Goal: Information Seeking & Learning: Learn about a topic

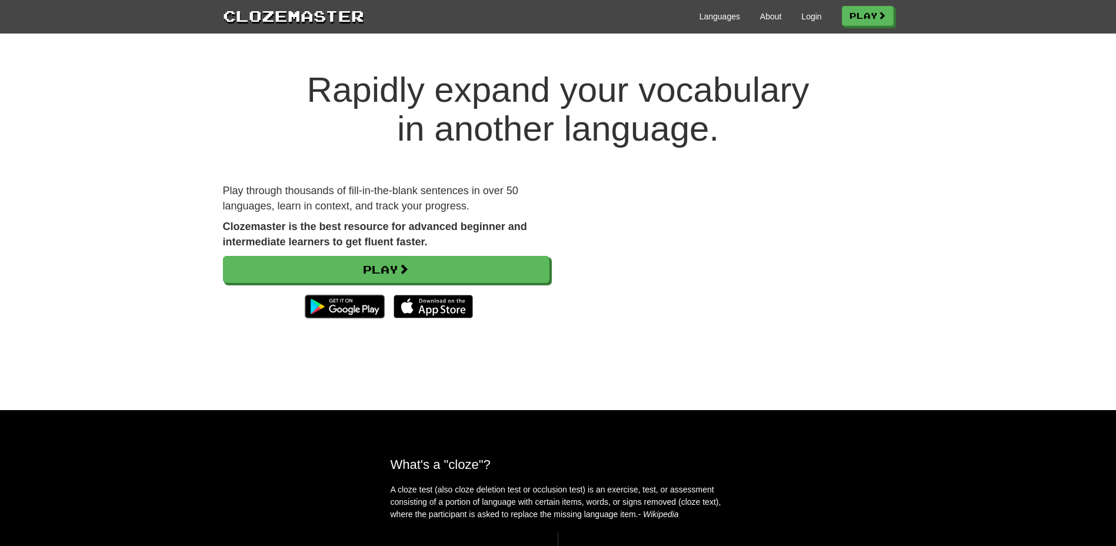
click at [806, 9] on div "Languages About Login Play" at bounding box center [628, 16] width 529 height 22
click at [807, 14] on link "Login" at bounding box center [811, 17] width 20 height 12
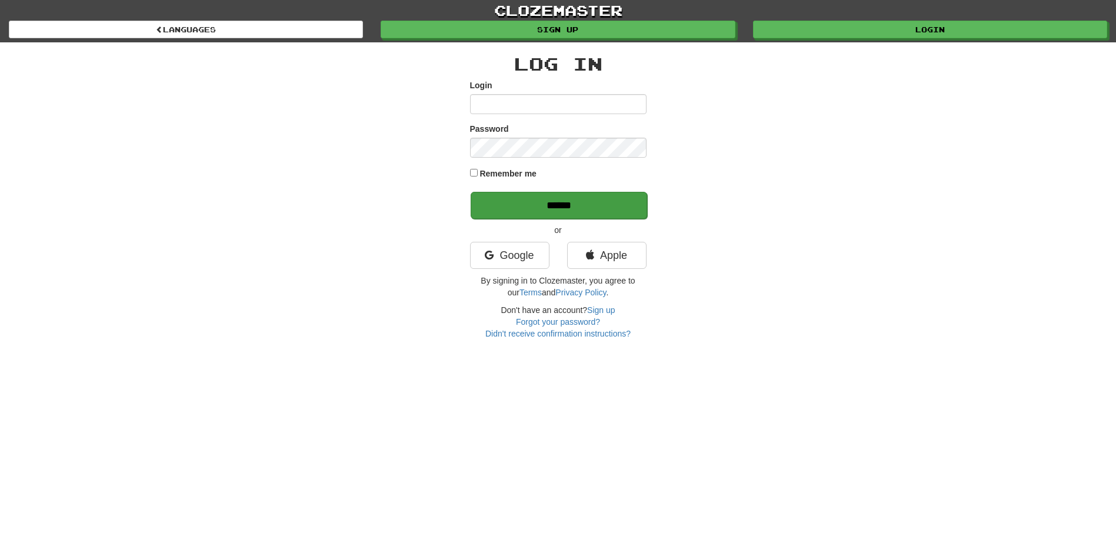
type input "********"
click at [566, 201] on input "******" at bounding box center [558, 205] width 176 height 27
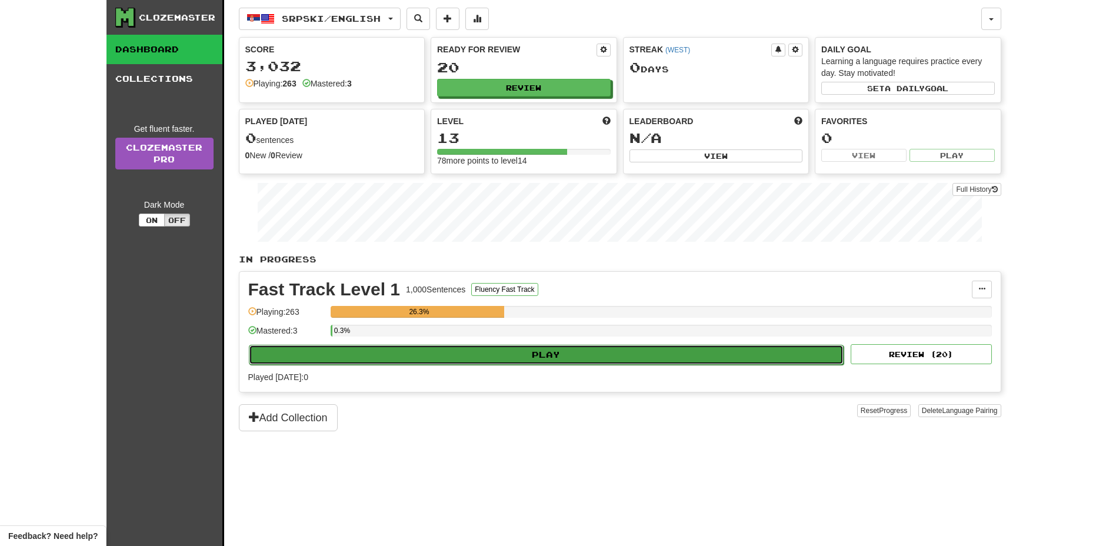
click at [646, 354] on button "Play" at bounding box center [546, 355] width 595 height 20
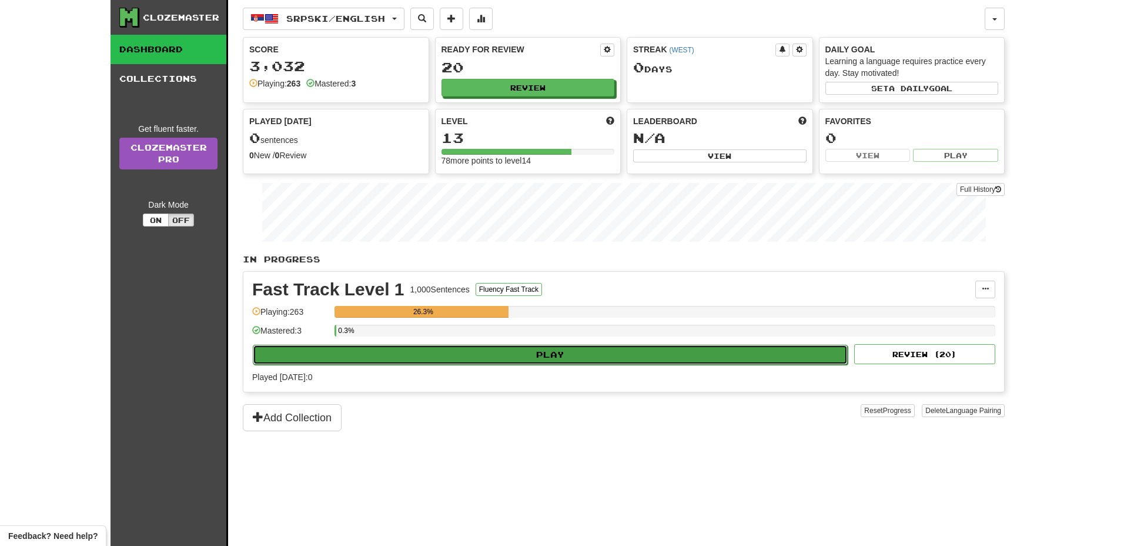
select select "**"
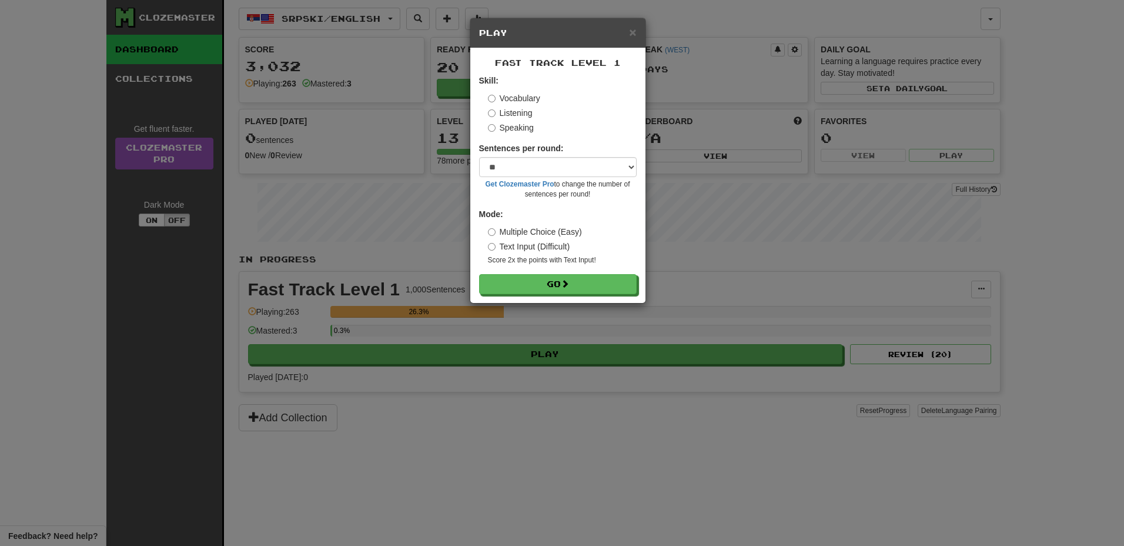
click at [505, 112] on label "Listening" at bounding box center [510, 113] width 45 height 12
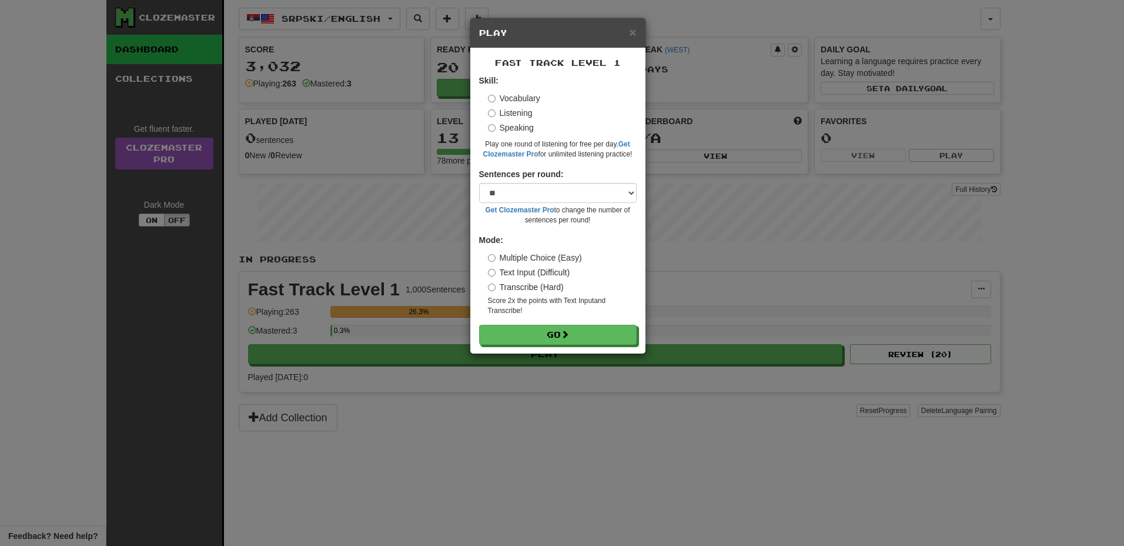
click at [515, 99] on label "Vocabulary" at bounding box center [514, 98] width 52 height 12
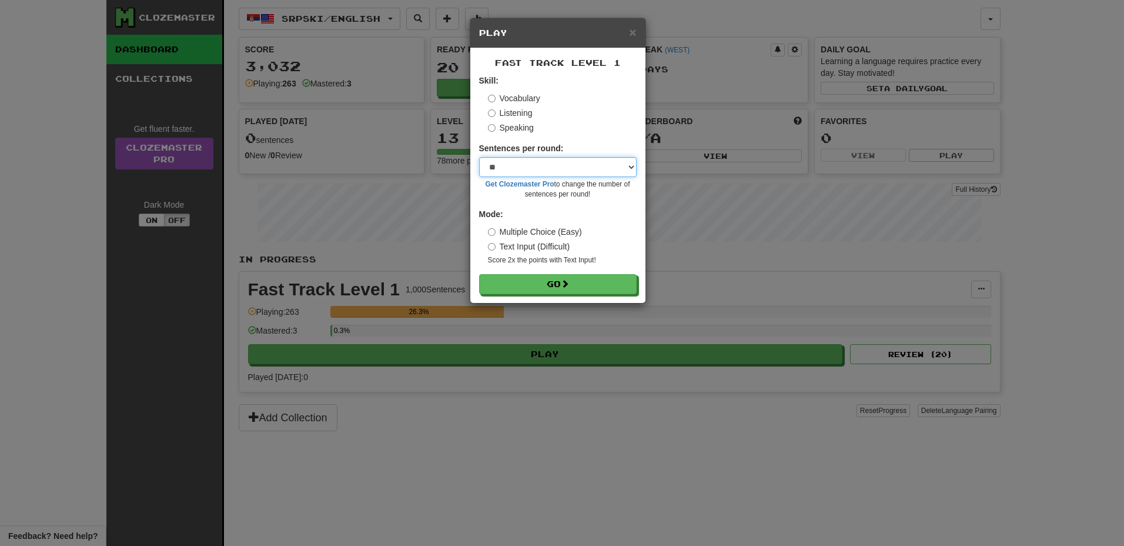
click at [535, 158] on select "* ** ** ** ** ** *** ********" at bounding box center [558, 167] width 158 height 20
click at [479, 157] on select "* ** ** ** ** ** *** ********" at bounding box center [558, 167] width 158 height 20
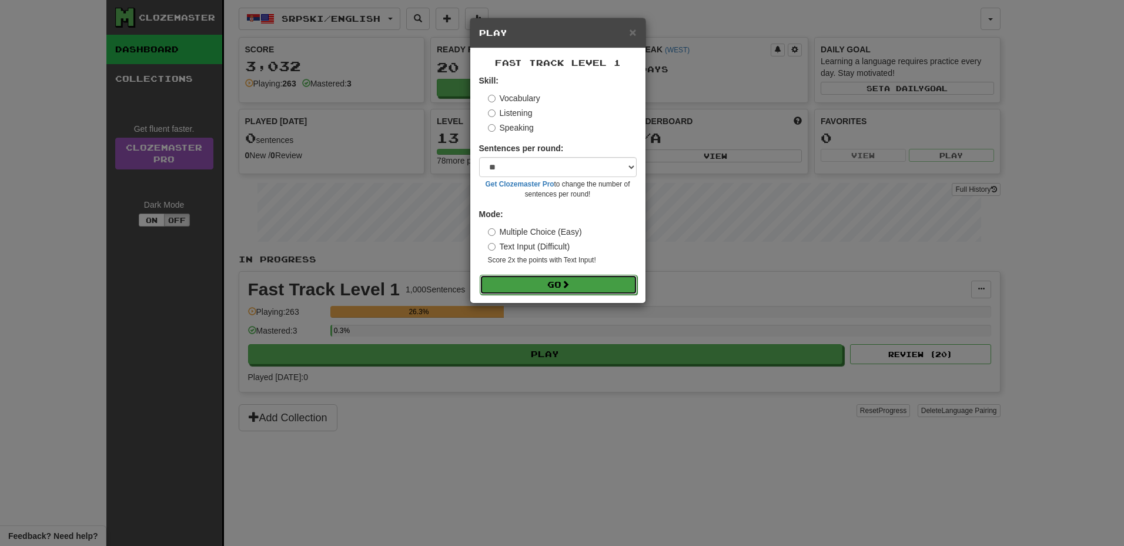
click at [546, 288] on button "Go" at bounding box center [559, 285] width 158 height 20
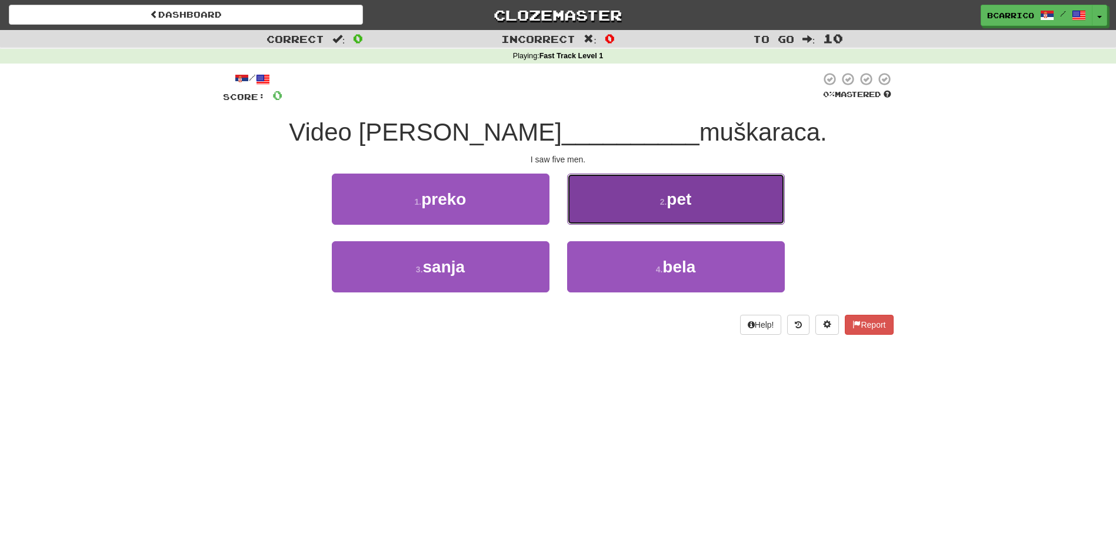
click at [740, 204] on button "2 . pet" at bounding box center [676, 198] width 218 height 51
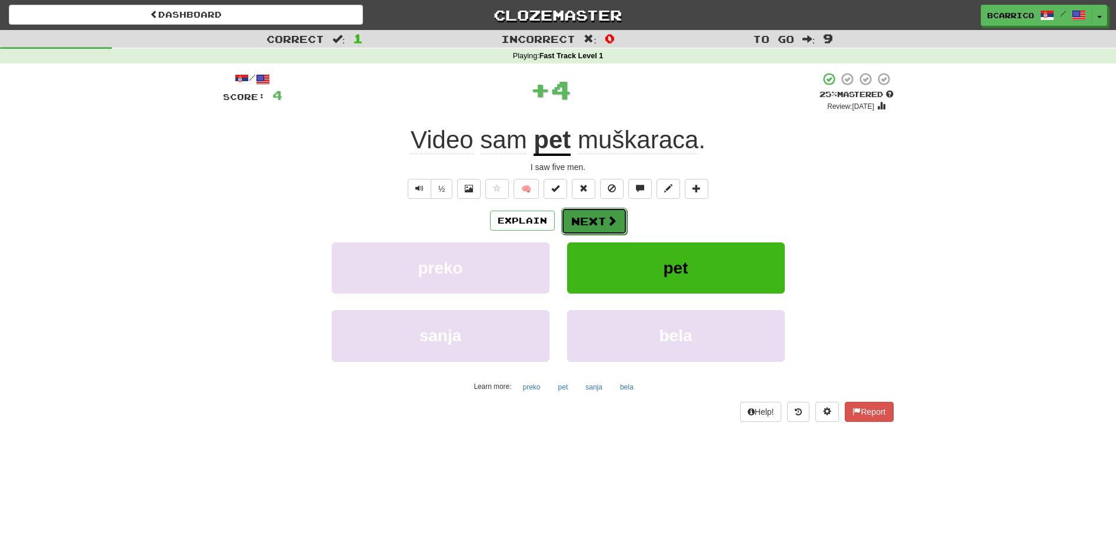
click at [616, 229] on button "Next" at bounding box center [594, 221] width 66 height 27
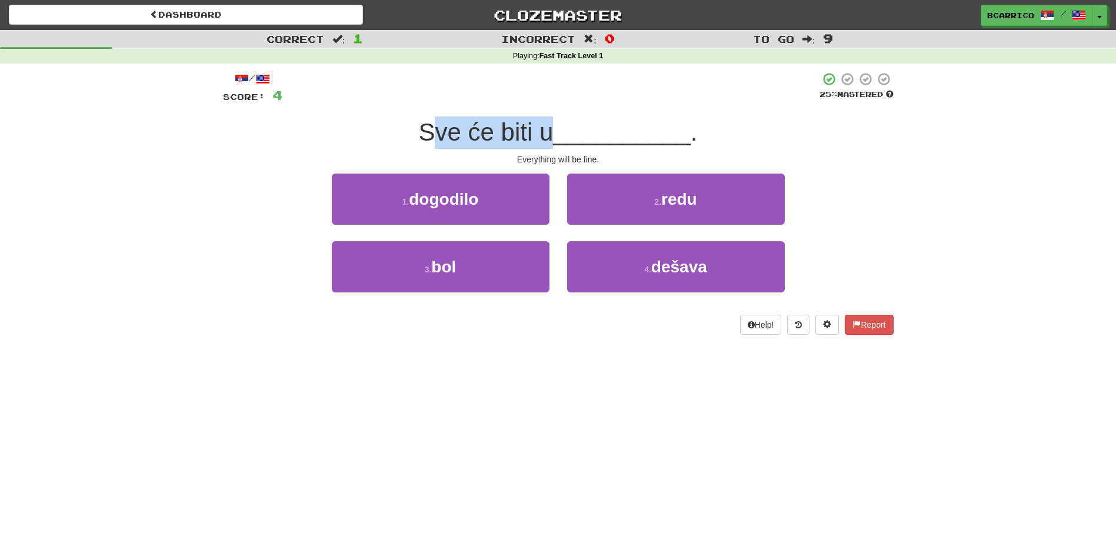
drag, startPoint x: 423, startPoint y: 129, endPoint x: 552, endPoint y: 128, distance: 128.2
click at [552, 128] on span "Sve će biti u" at bounding box center [485, 132] width 135 height 28
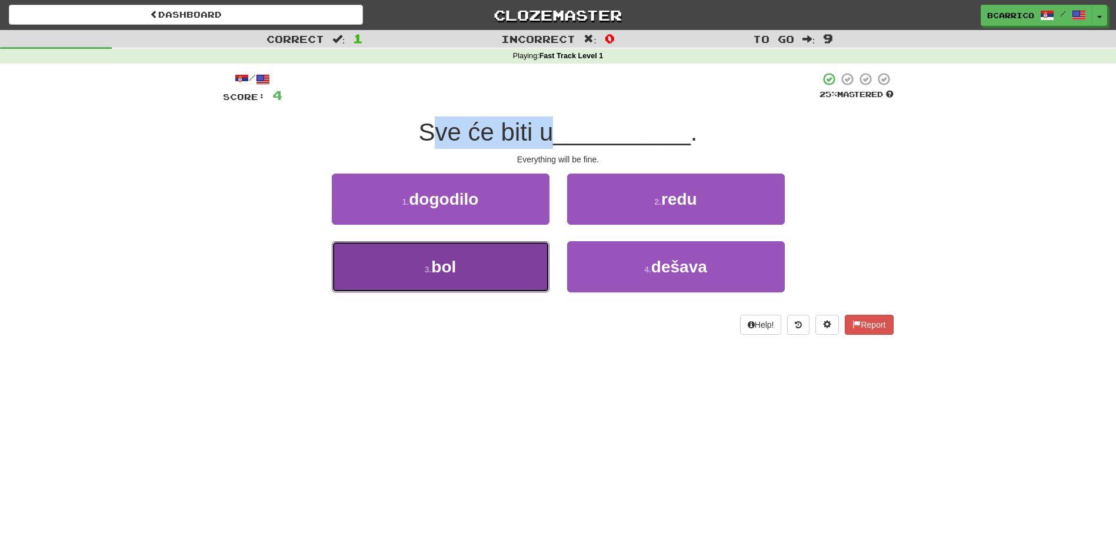
click at [435, 276] on button "3 . bol" at bounding box center [441, 266] width 218 height 51
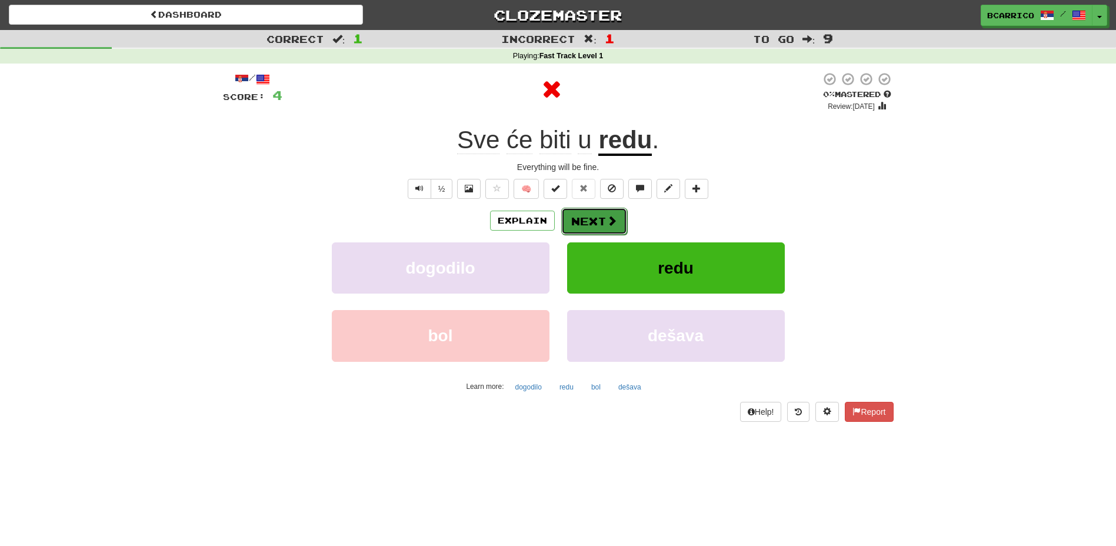
click at [622, 220] on button "Next" at bounding box center [594, 221] width 66 height 27
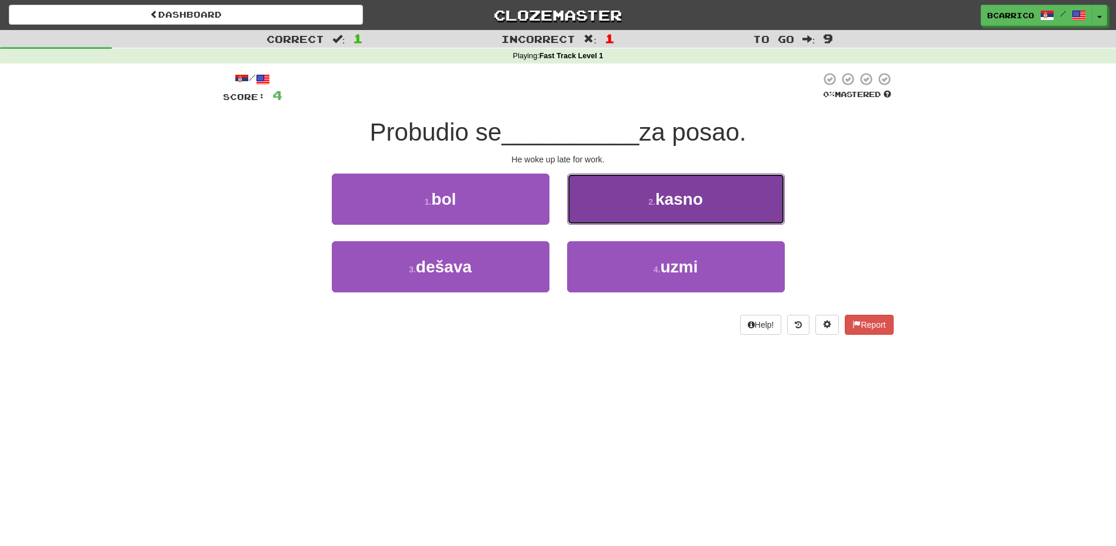
click at [723, 213] on button "2 . kasno" at bounding box center [676, 198] width 218 height 51
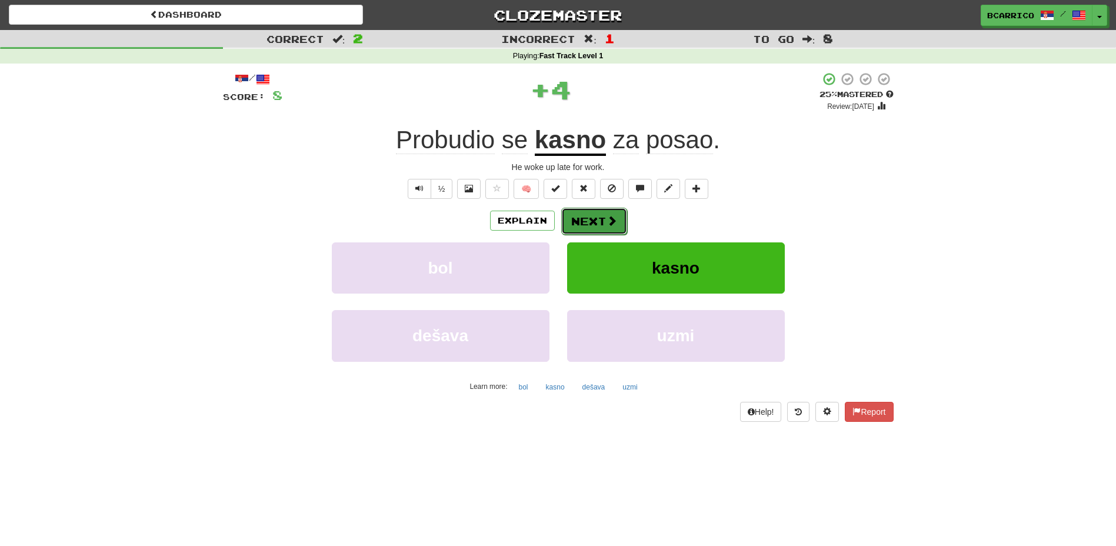
click at [614, 221] on span at bounding box center [611, 220] width 11 height 11
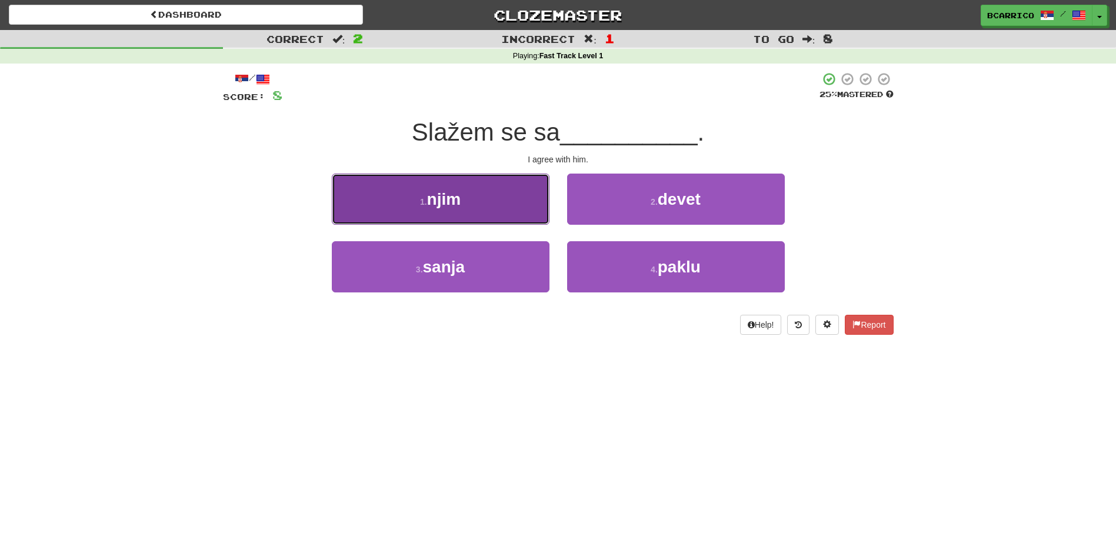
click at [465, 203] on button "1 . njim" at bounding box center [441, 198] width 218 height 51
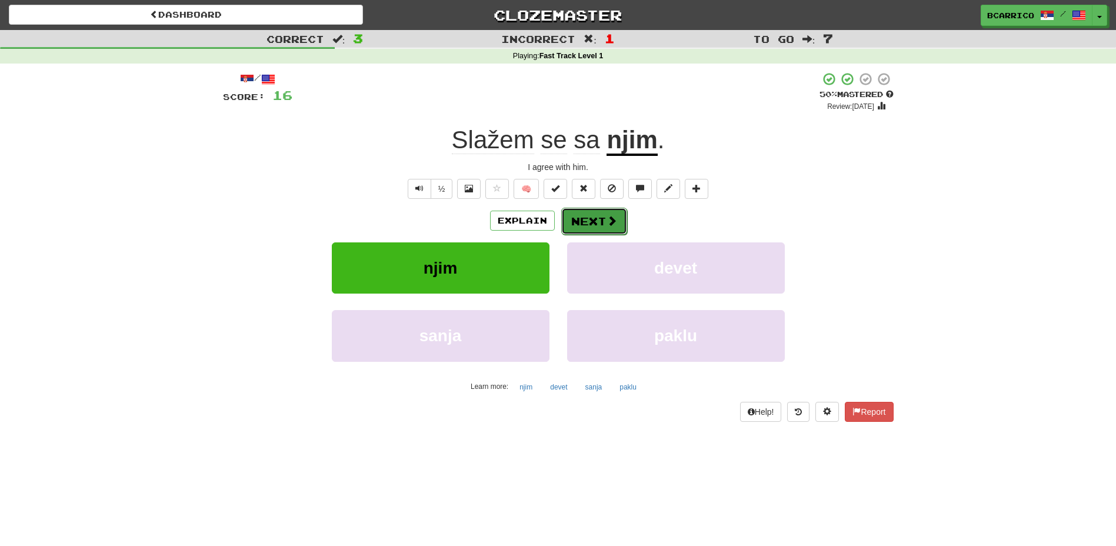
click at [622, 213] on button "Next" at bounding box center [594, 221] width 66 height 27
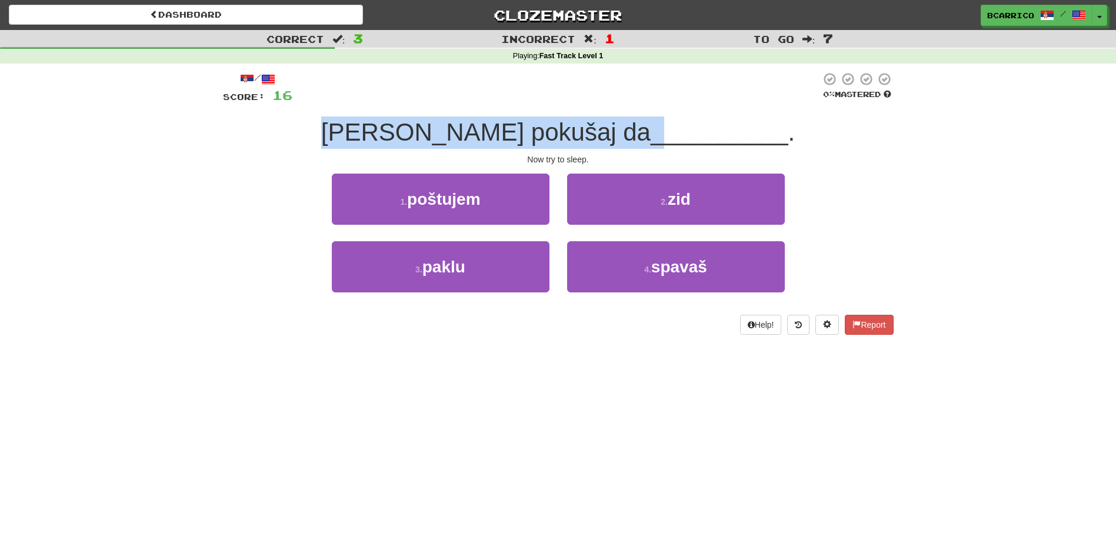
drag, startPoint x: 515, startPoint y: 127, endPoint x: 590, endPoint y: 142, distance: 76.7
click at [590, 142] on div "Sada pokušaj da __________ ." at bounding box center [558, 132] width 670 height 32
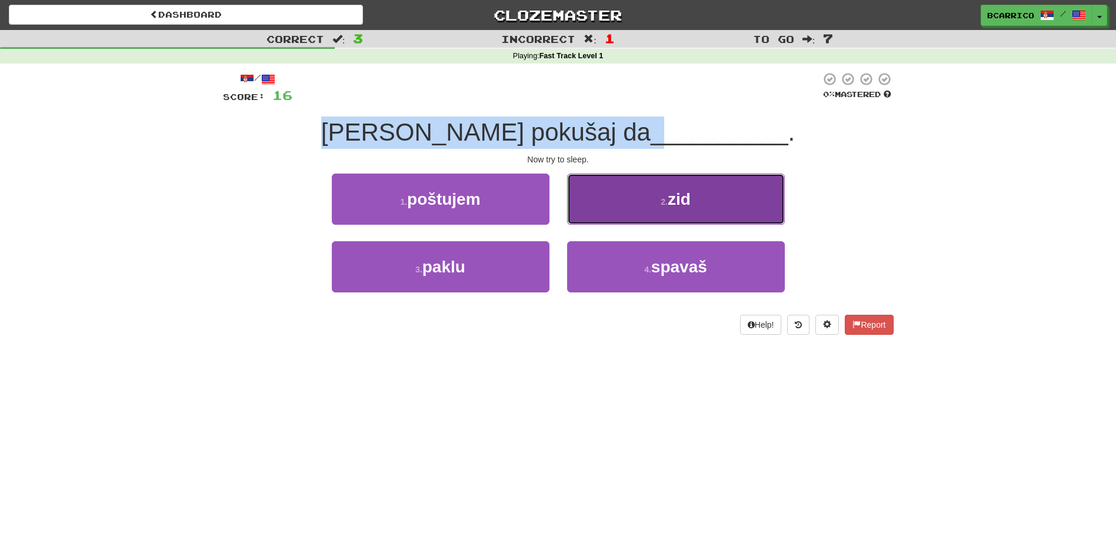
click at [696, 191] on button "2 . zid" at bounding box center [676, 198] width 218 height 51
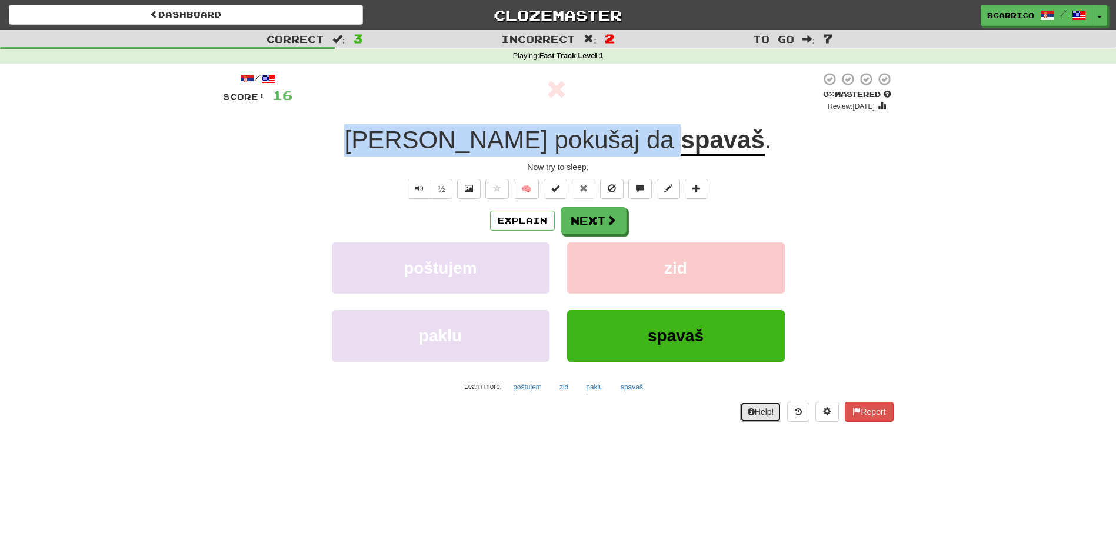
click at [770, 410] on button "Help!" at bounding box center [761, 412] width 42 height 20
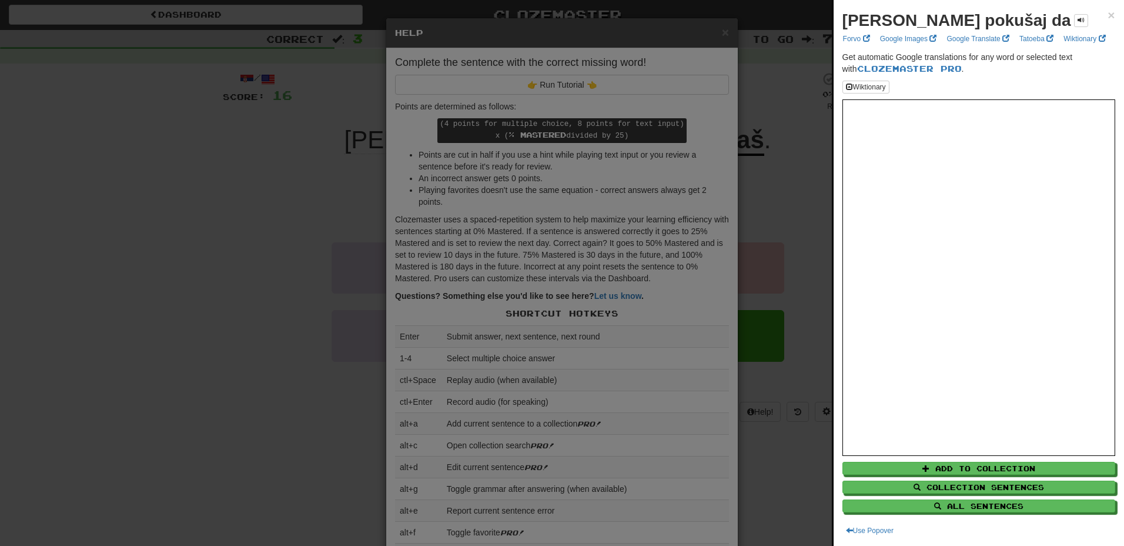
click at [789, 196] on div at bounding box center [562, 273] width 1124 height 546
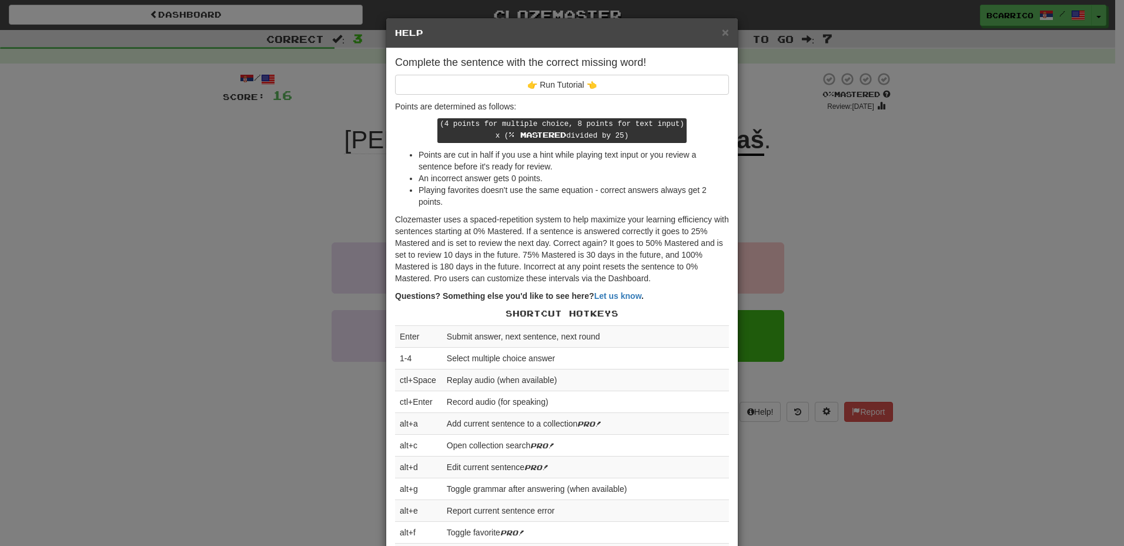
click at [923, 209] on div "× Help Complete the sentence with the correct missing word! 👉 Run Tutorial 👈 Po…" at bounding box center [562, 273] width 1124 height 546
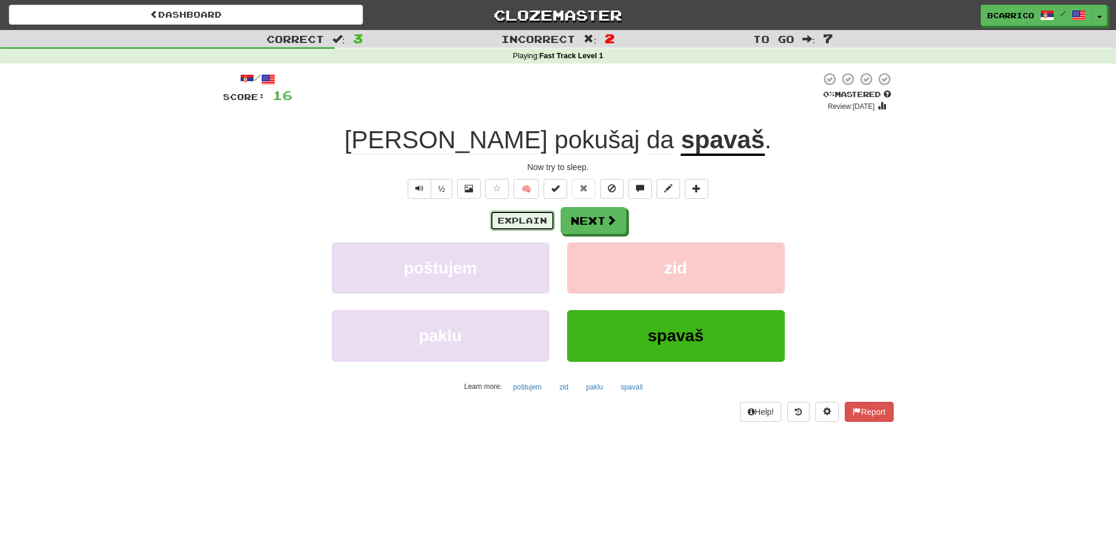
click at [545, 221] on button "Explain" at bounding box center [522, 221] width 65 height 20
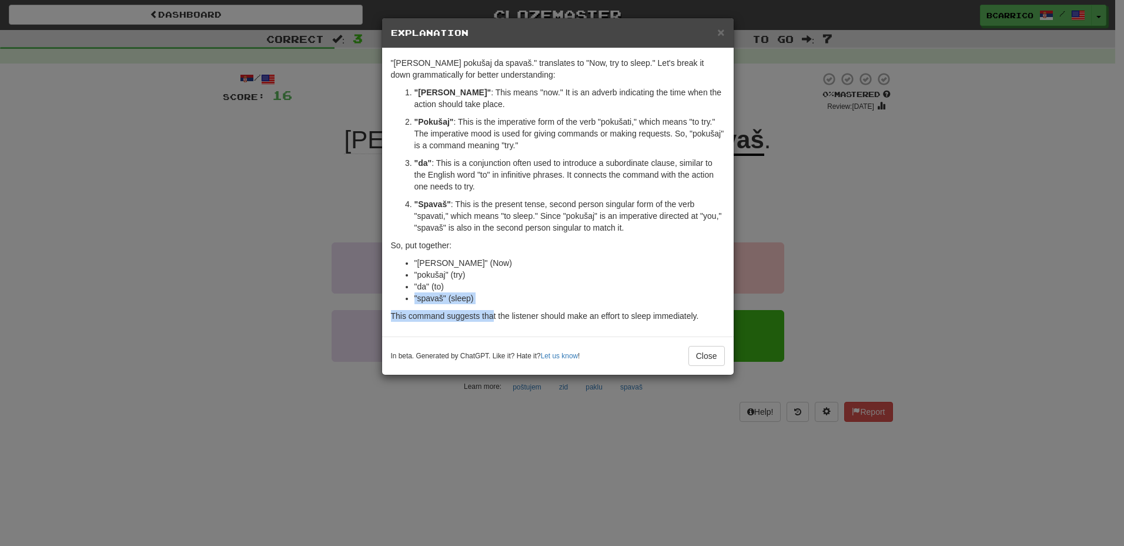
drag, startPoint x: 494, startPoint y: 310, endPoint x: 414, endPoint y: 295, distance: 81.4
click at [414, 295] on div ""Sada pokušaj da spavaš." translates to "Now, try to sleep." Let's break it dow…" at bounding box center [558, 192] width 352 height 288
drag, startPoint x: 414, startPoint y: 295, endPoint x: 527, endPoint y: 283, distance: 114.2
click at [527, 283] on li ""da" (to)" at bounding box center [570, 287] width 310 height 12
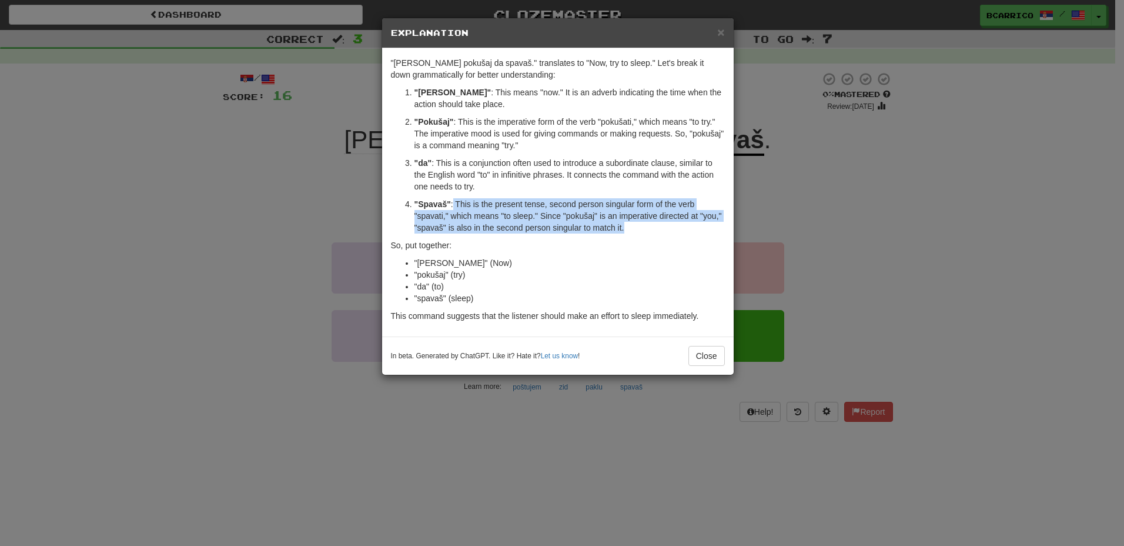
drag, startPoint x: 464, startPoint y: 206, endPoint x: 710, endPoint y: 231, distance: 247.1
click at [710, 231] on p ""Spavaš" : This is the present tense, second person singular form of the verb "…" at bounding box center [570, 215] width 310 height 35
click at [919, 232] on div "× Explanation "Sada pokušaj da spavaš." translates to "Now, try to sleep." Let'…" at bounding box center [562, 273] width 1124 height 546
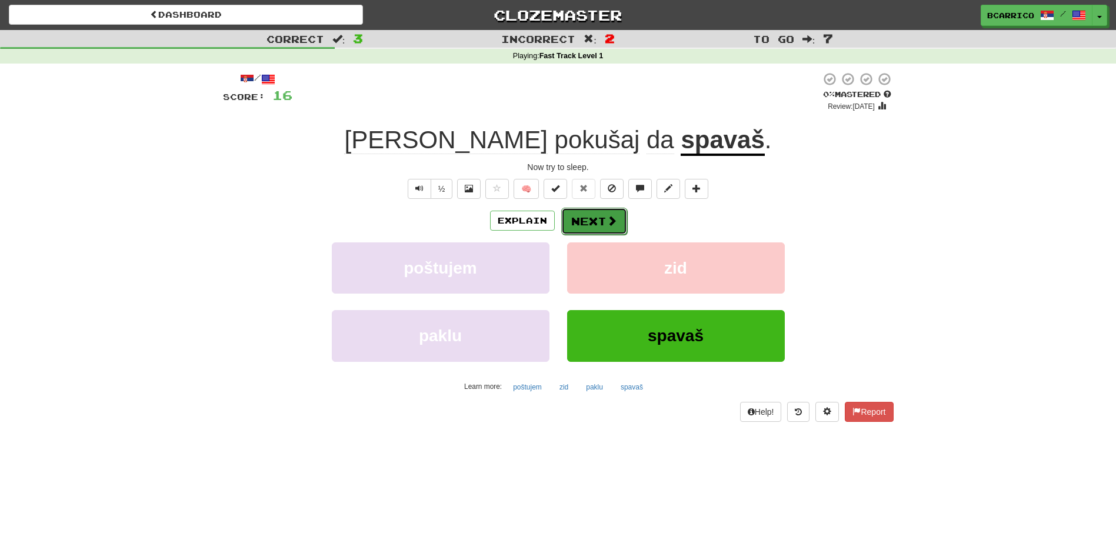
click at [600, 229] on button "Next" at bounding box center [594, 221] width 66 height 27
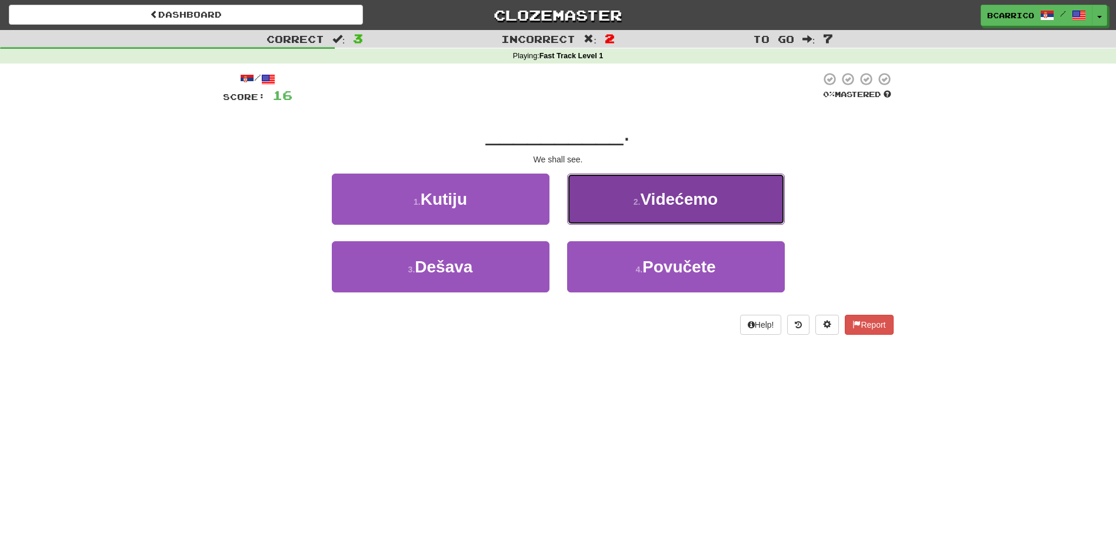
click at [606, 199] on button "2 . Videćemo" at bounding box center [676, 198] width 218 height 51
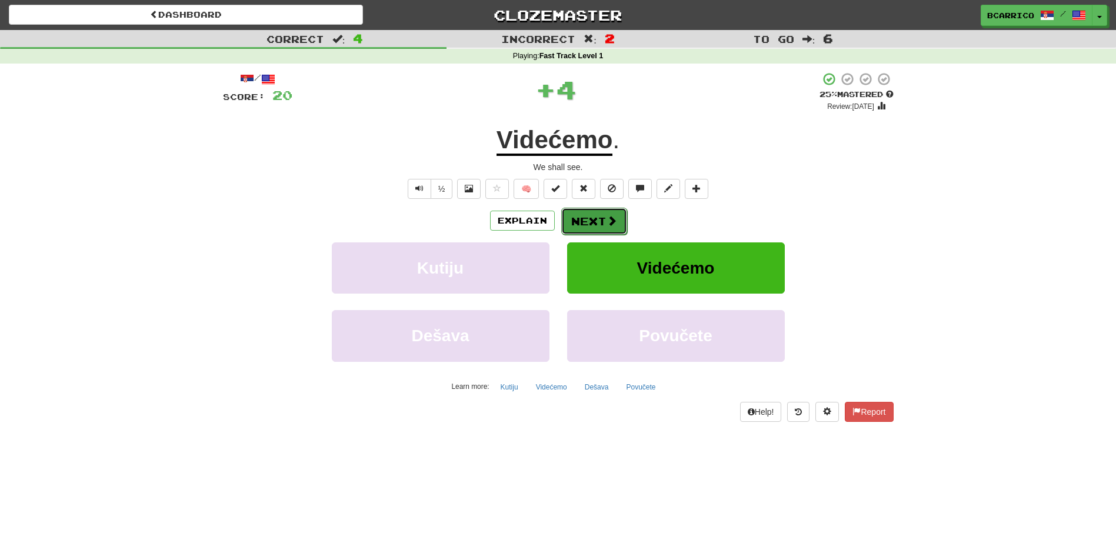
click at [615, 218] on span at bounding box center [611, 220] width 11 height 11
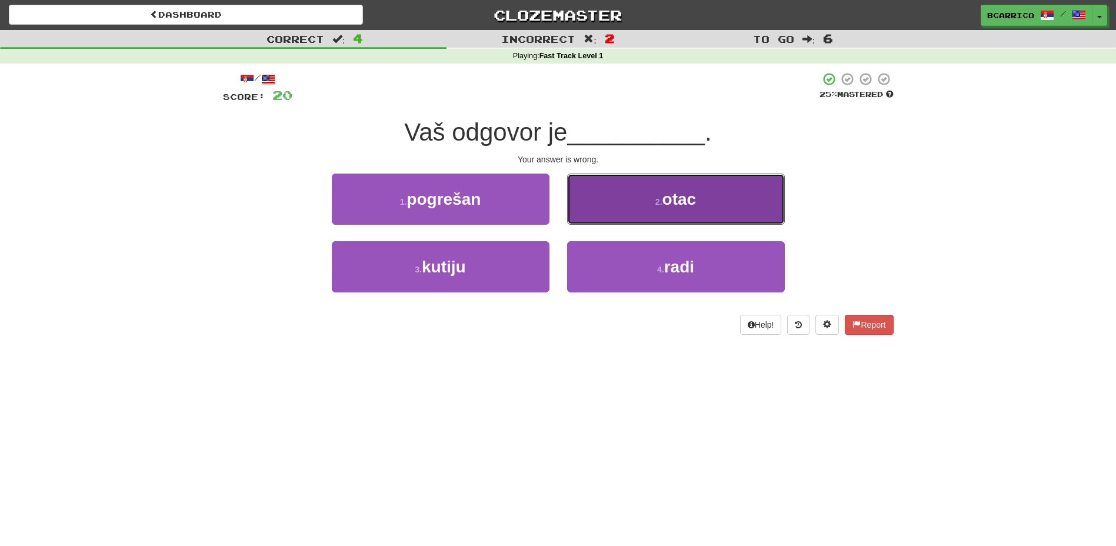
click at [657, 222] on button "2 . otac" at bounding box center [676, 198] width 218 height 51
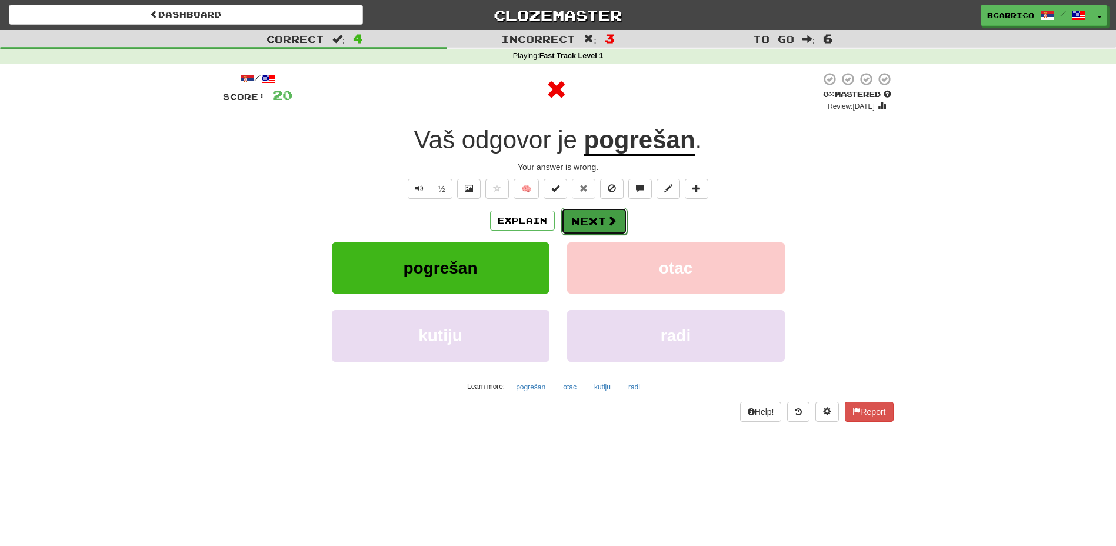
click at [566, 216] on button "Next" at bounding box center [594, 221] width 66 height 27
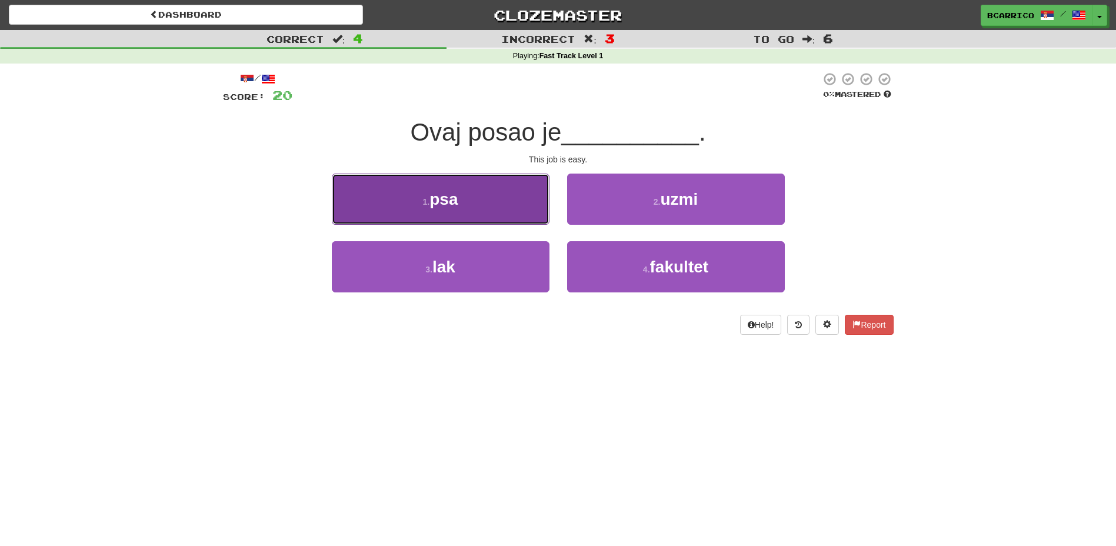
click at [545, 191] on button "1 . psa" at bounding box center [441, 198] width 218 height 51
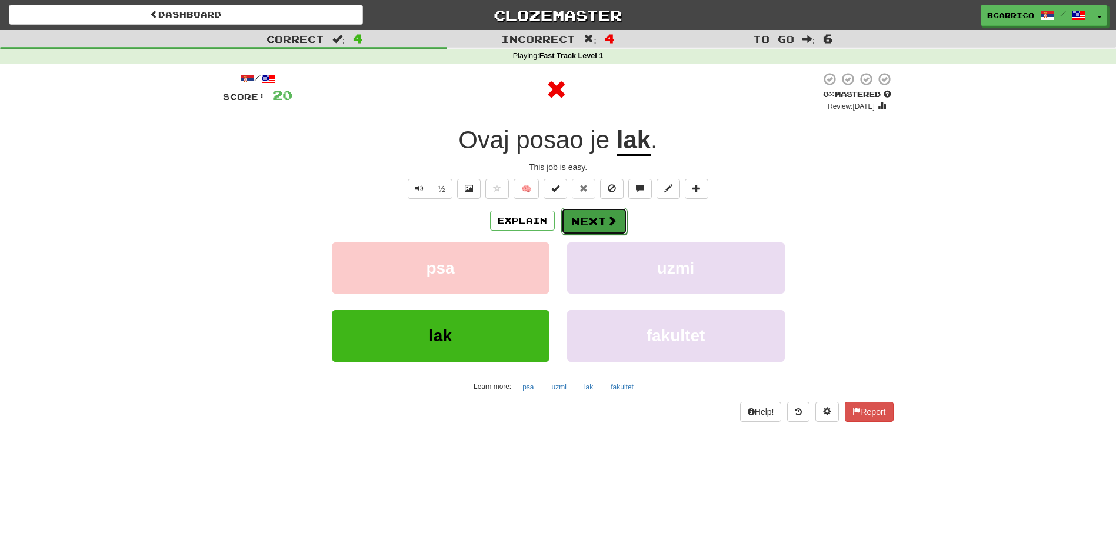
click at [606, 216] on span at bounding box center [611, 220] width 11 height 11
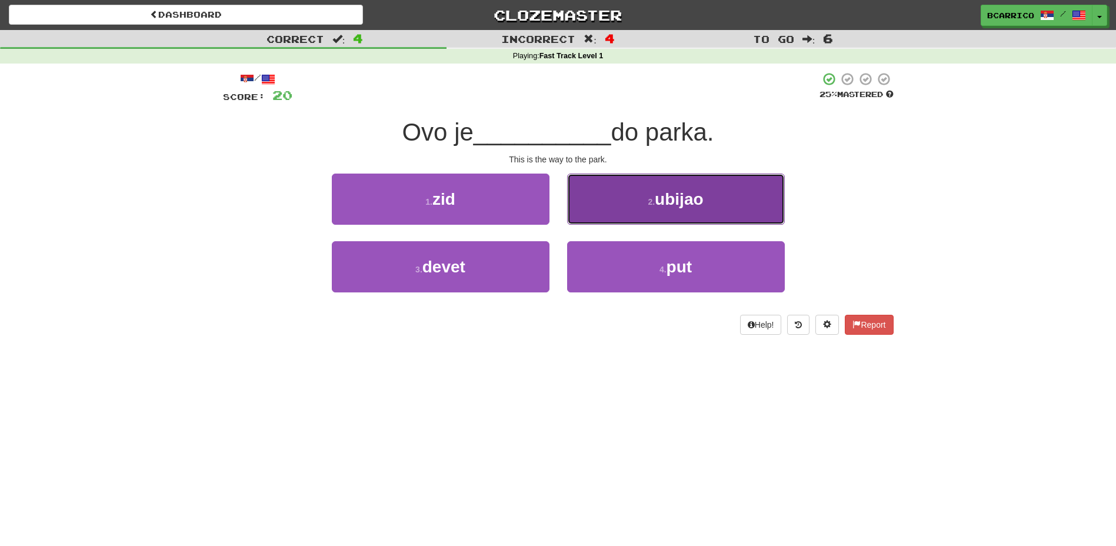
click at [605, 202] on button "2 . ubijao" at bounding box center [676, 198] width 218 height 51
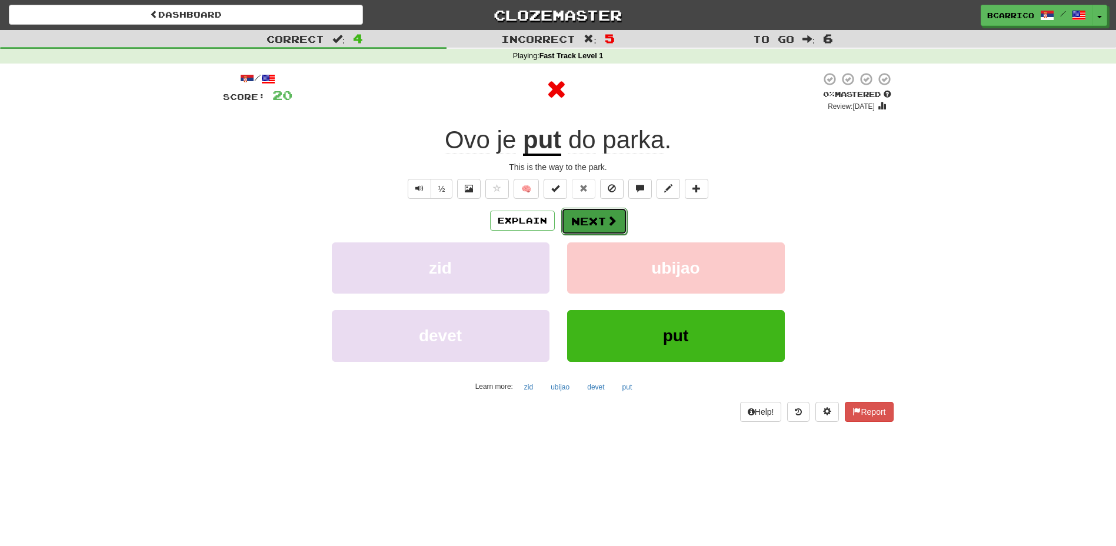
click at [606, 216] on span at bounding box center [611, 220] width 11 height 11
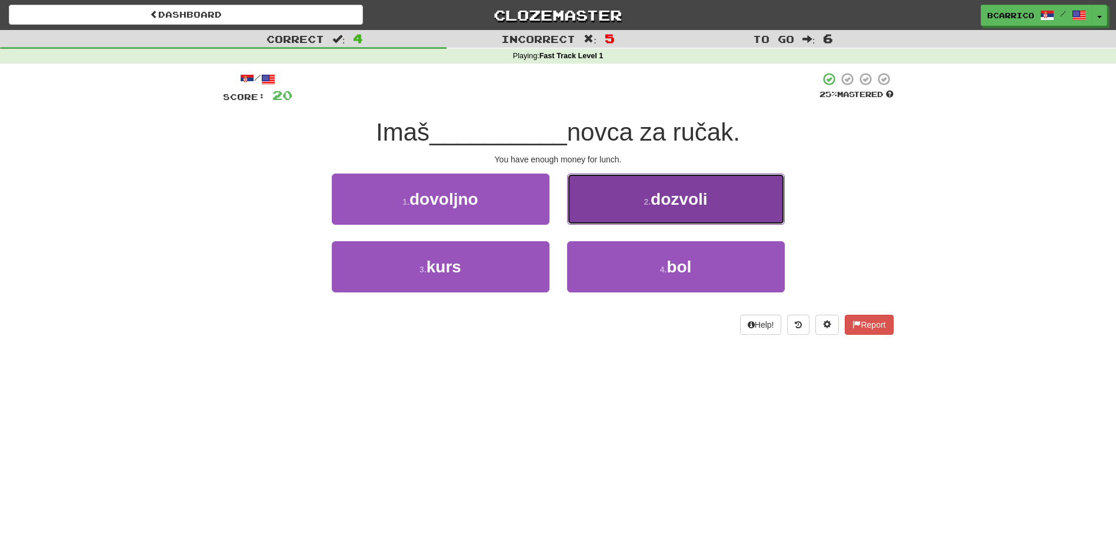
click at [575, 210] on button "2 . dozvoli" at bounding box center [676, 198] width 218 height 51
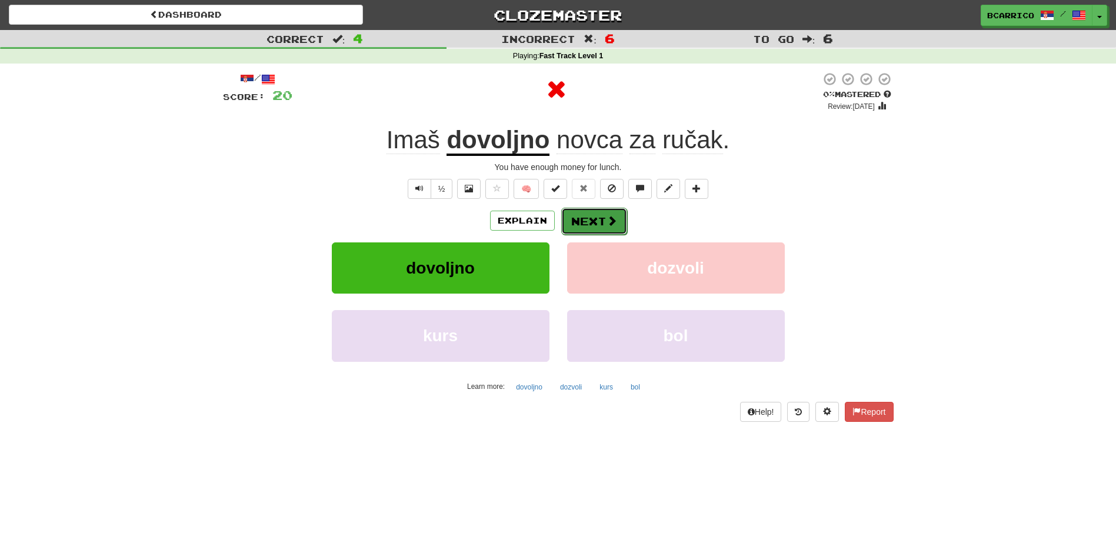
click at [572, 220] on button "Next" at bounding box center [594, 221] width 66 height 27
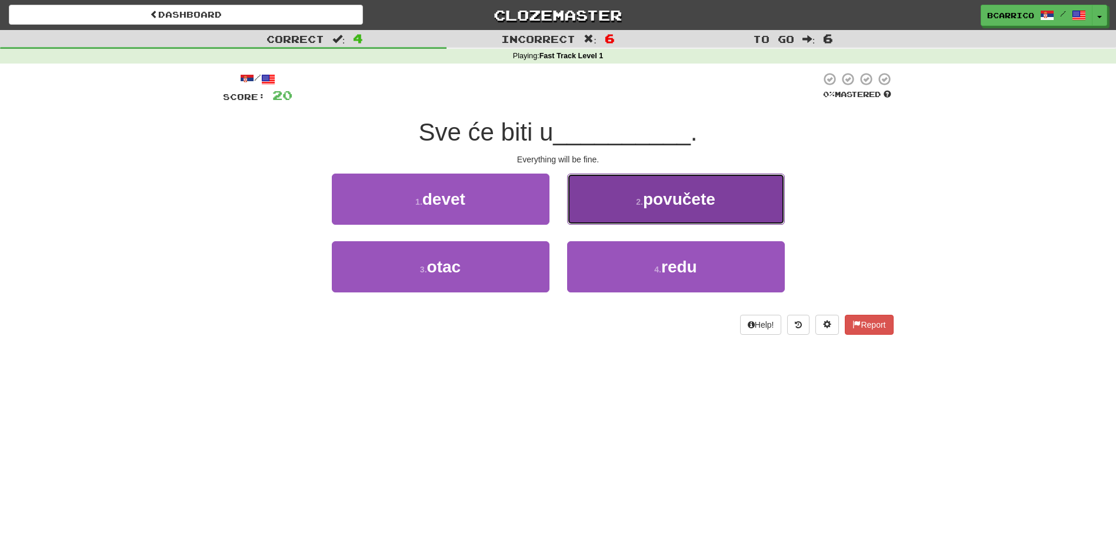
click at [587, 217] on button "2 . povučete" at bounding box center [676, 198] width 218 height 51
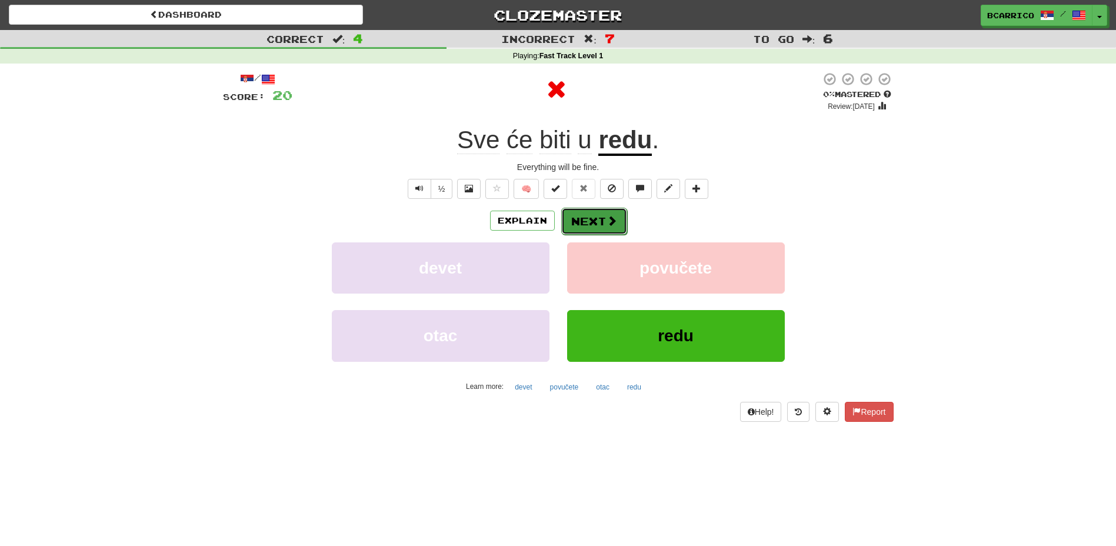
click at [589, 223] on button "Next" at bounding box center [594, 221] width 66 height 27
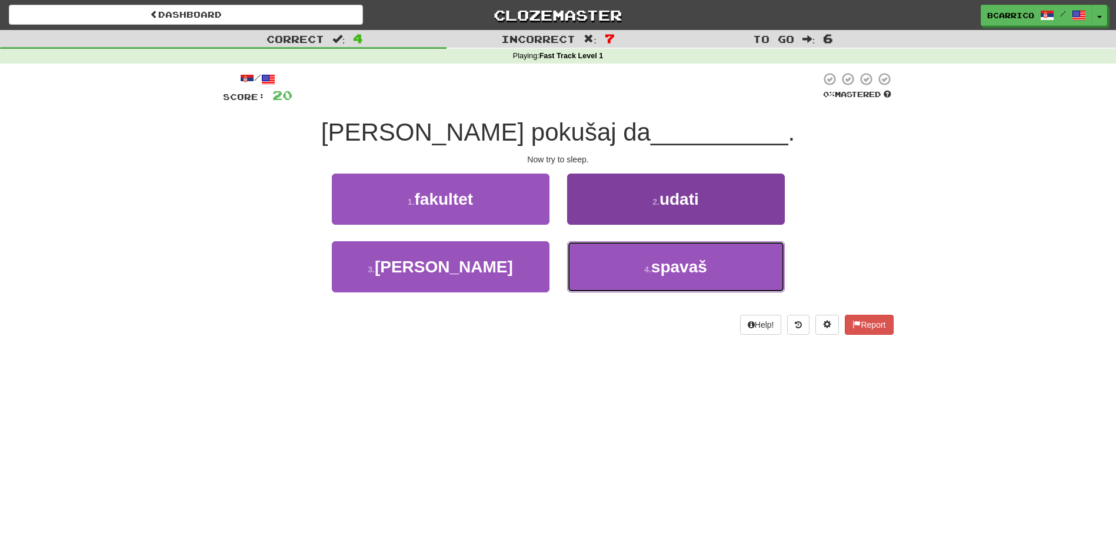
click at [616, 251] on button "4 . spavaš" at bounding box center [676, 266] width 218 height 51
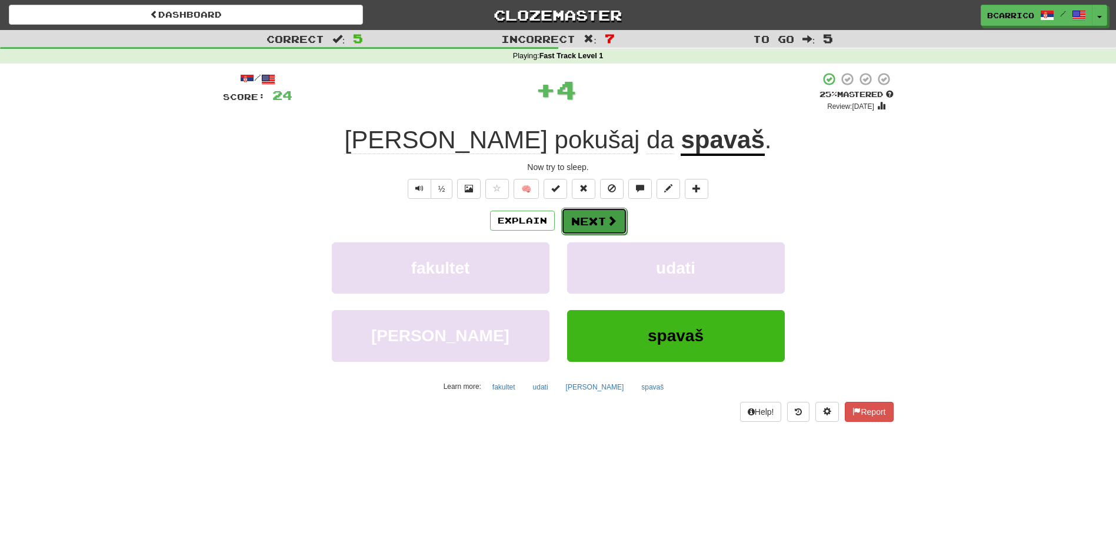
click at [602, 223] on button "Next" at bounding box center [594, 221] width 66 height 27
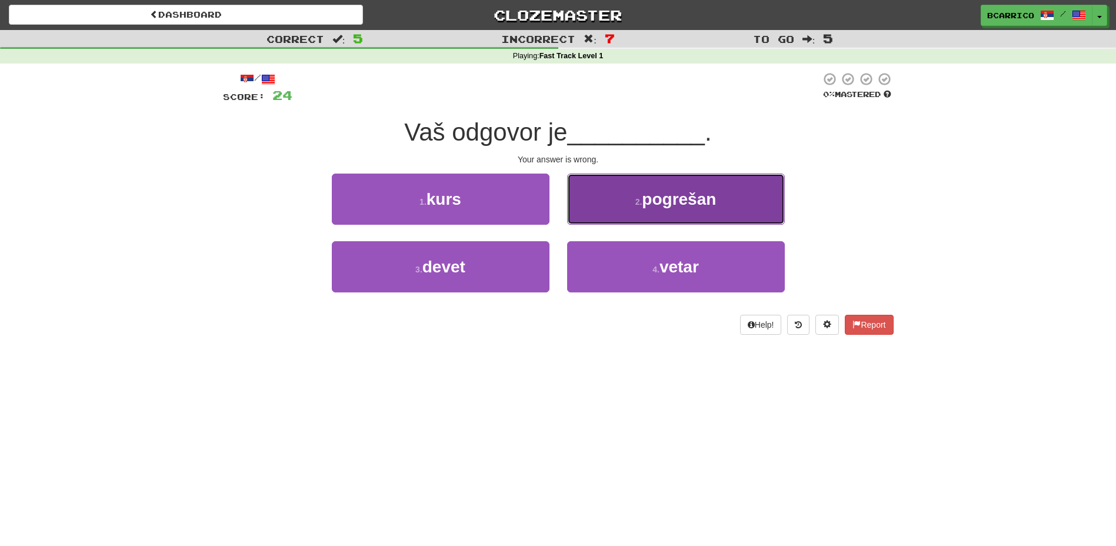
click at [665, 188] on button "2 . pogrešan" at bounding box center [676, 198] width 218 height 51
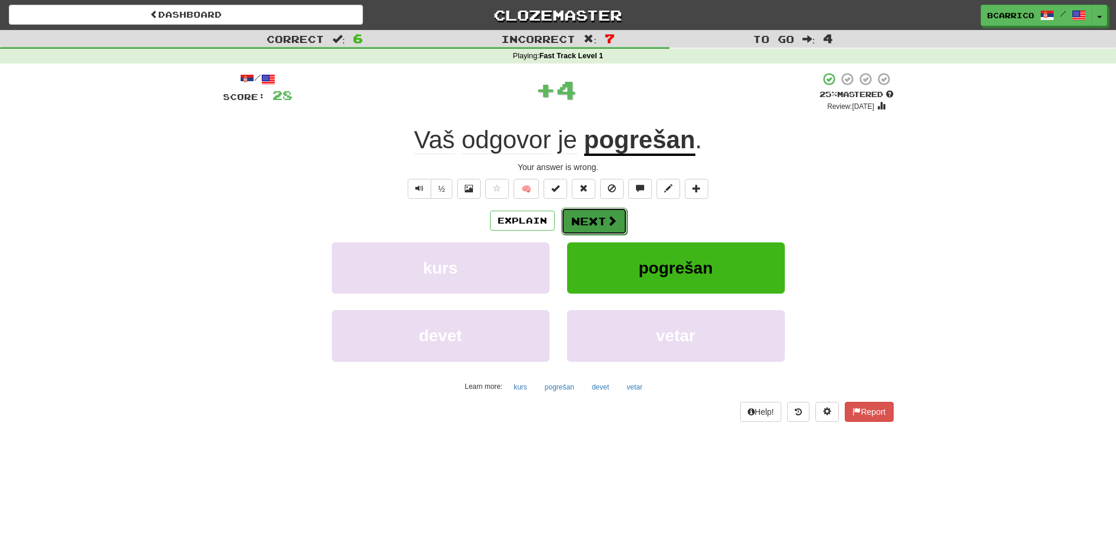
click at [602, 208] on button "Next" at bounding box center [594, 221] width 66 height 27
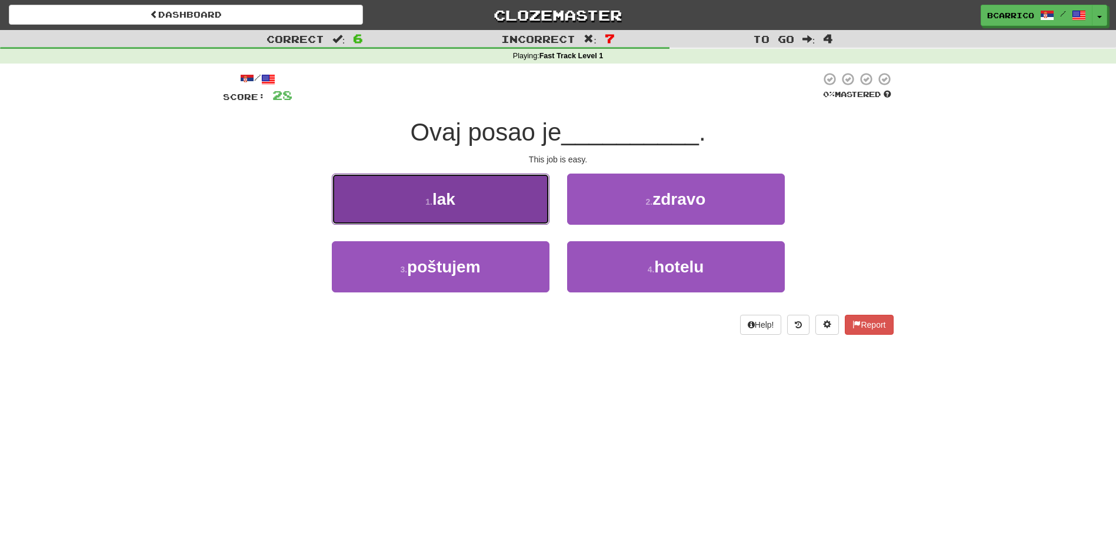
click at [512, 202] on button "1 . lak" at bounding box center [441, 198] width 218 height 51
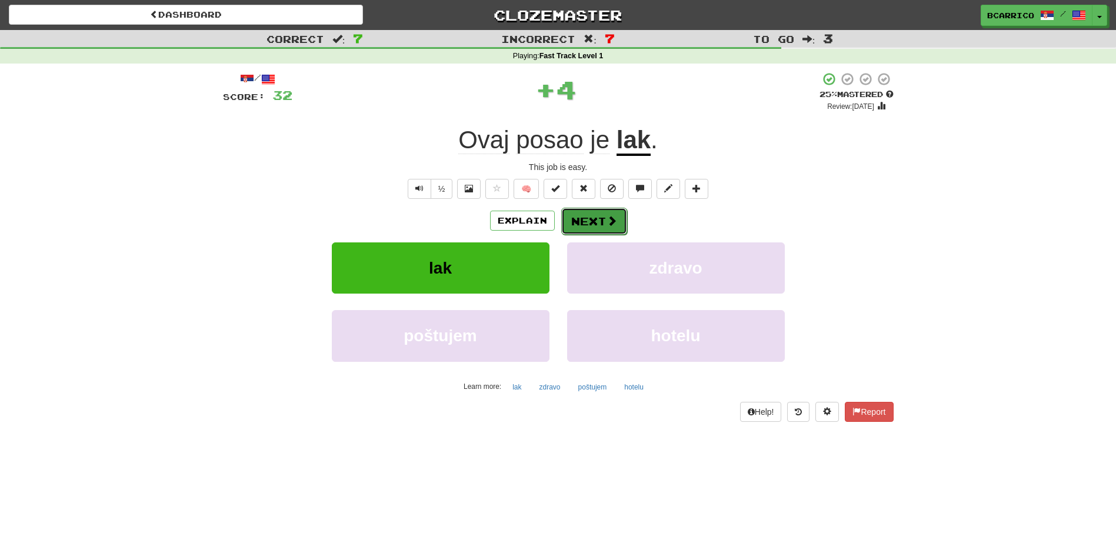
click at [615, 225] on span at bounding box center [611, 220] width 11 height 11
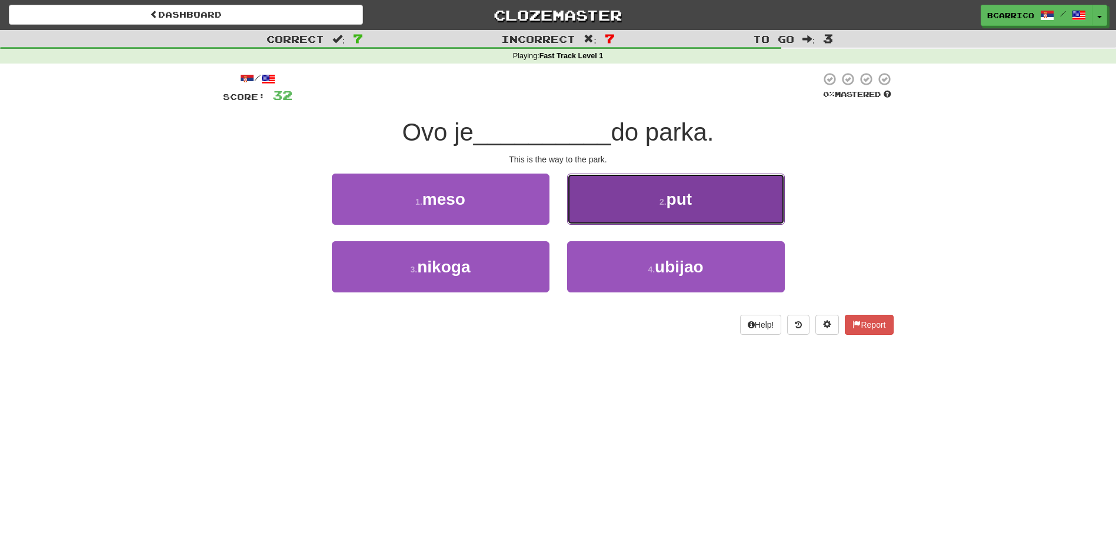
click at [639, 213] on button "2 . put" at bounding box center [676, 198] width 218 height 51
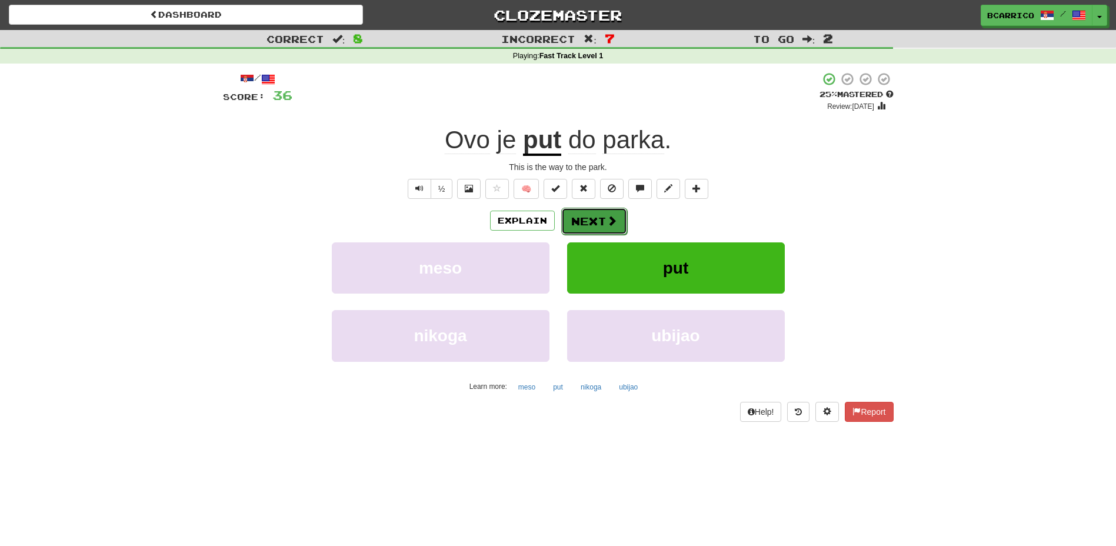
click at [590, 218] on button "Next" at bounding box center [594, 221] width 66 height 27
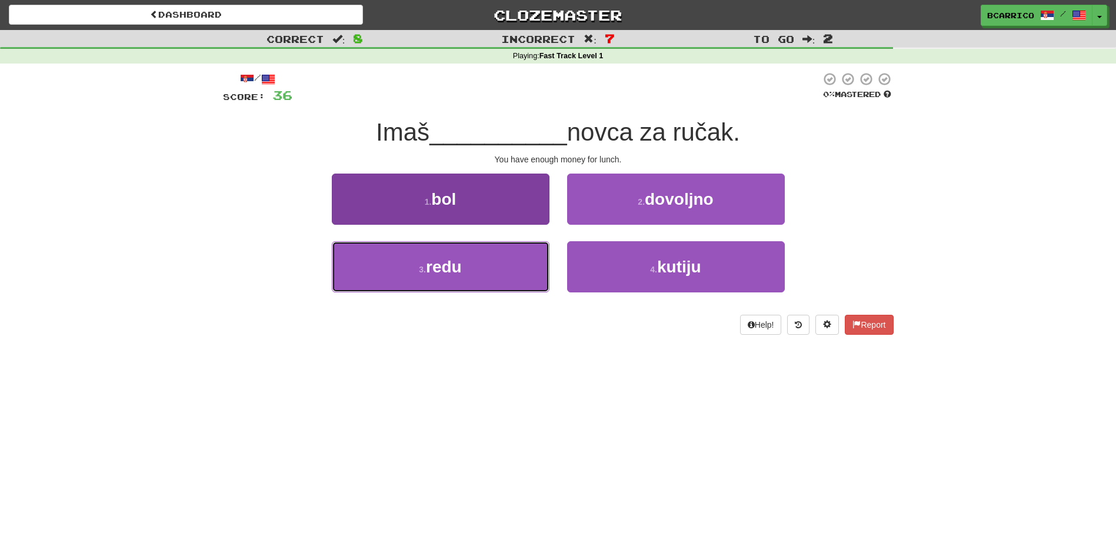
click at [497, 285] on button "3 . redu" at bounding box center [441, 266] width 218 height 51
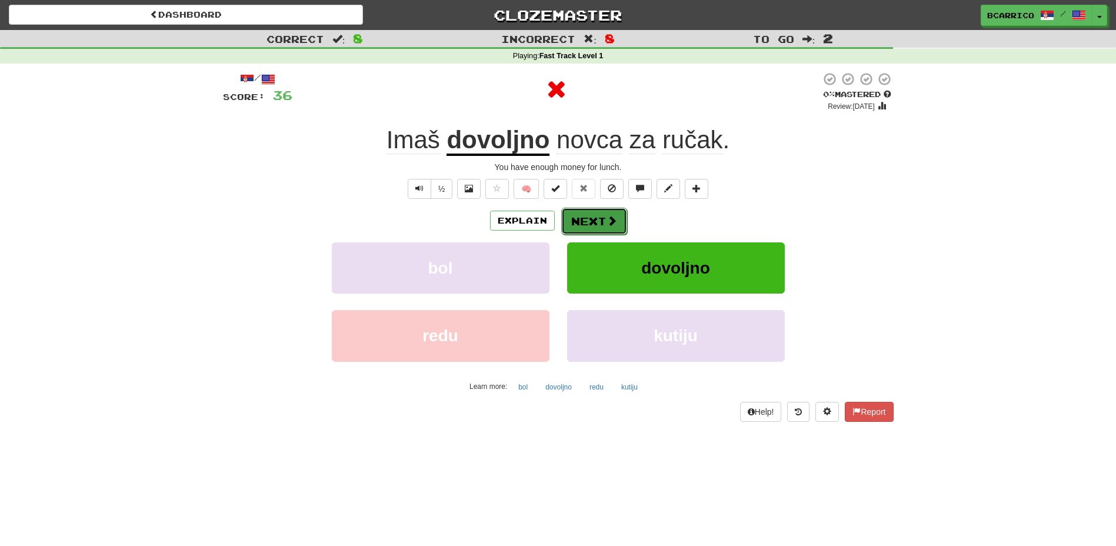
click at [616, 223] on button "Next" at bounding box center [594, 221] width 66 height 27
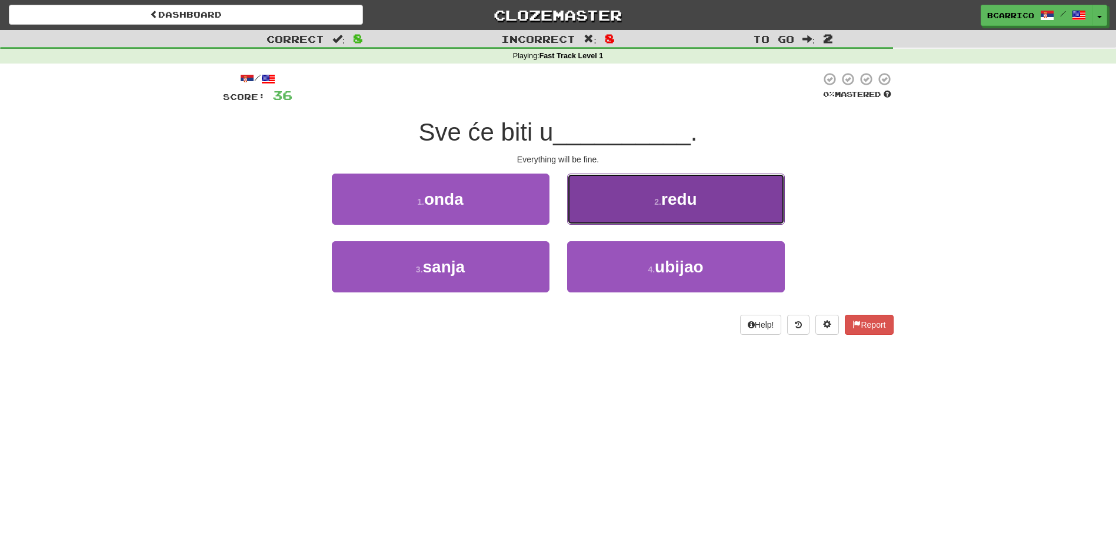
click at [677, 214] on button "2 . redu" at bounding box center [676, 198] width 218 height 51
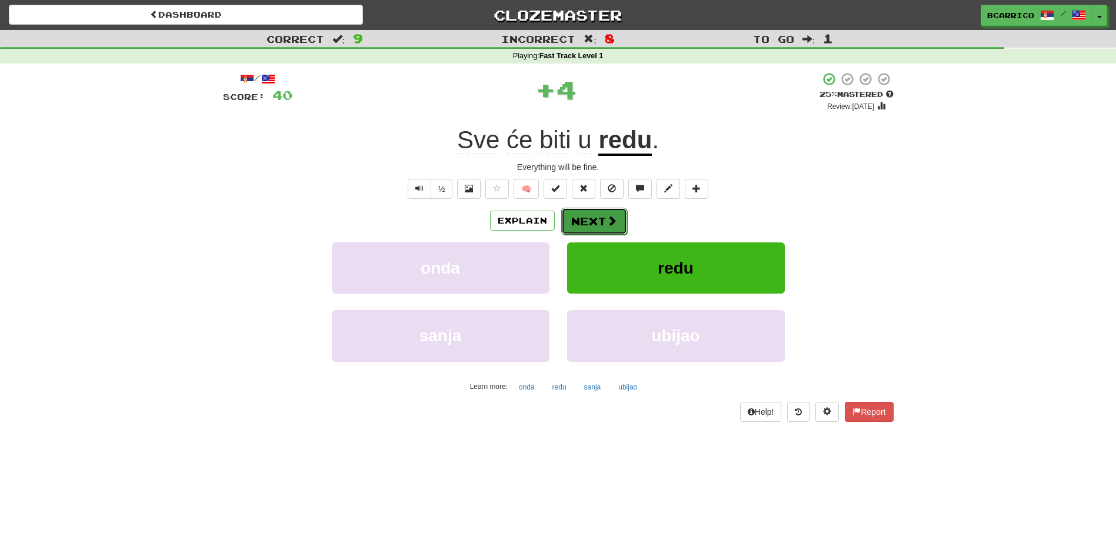
click at [580, 218] on button "Next" at bounding box center [594, 221] width 66 height 27
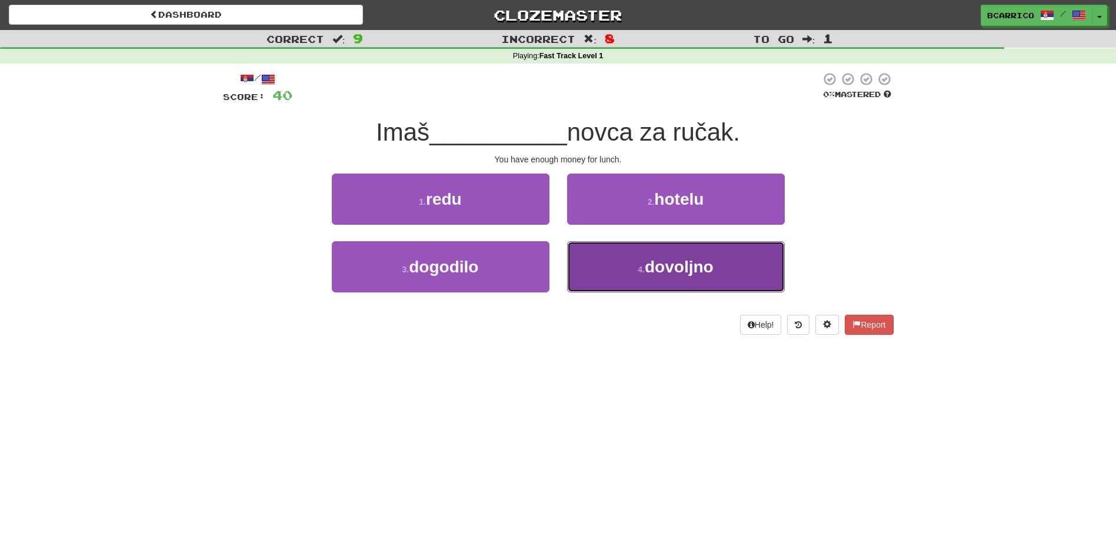
click at [640, 261] on button "4 . dovoljno" at bounding box center [676, 266] width 218 height 51
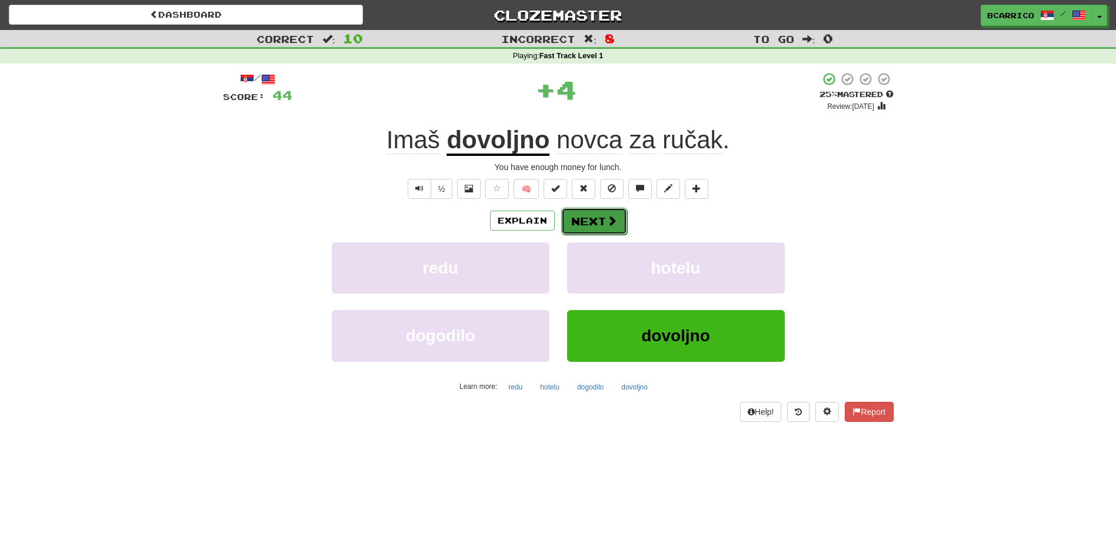
click at [603, 215] on button "Next" at bounding box center [594, 221] width 66 height 27
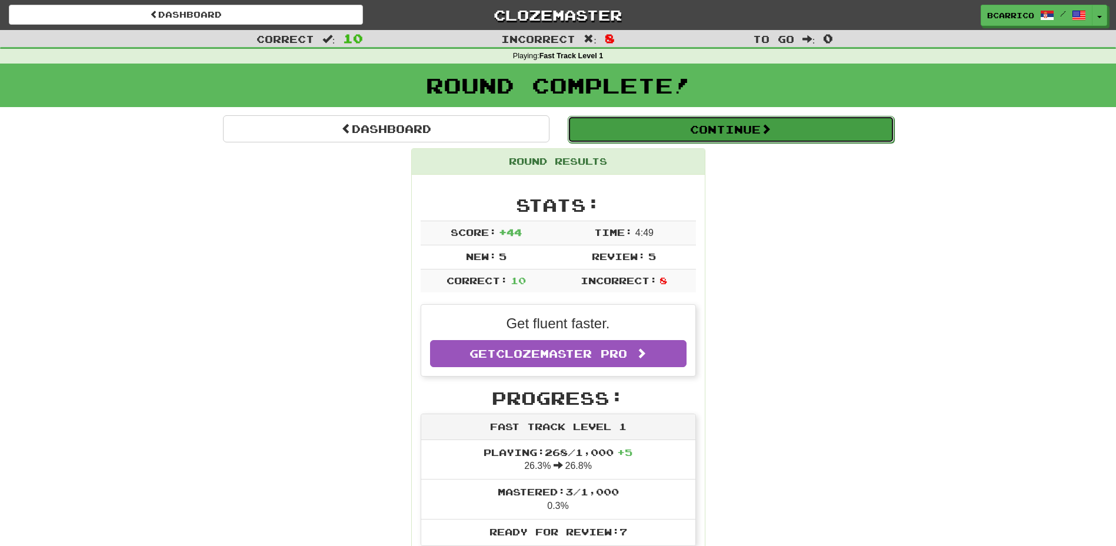
click at [739, 129] on button "Continue" at bounding box center [730, 129] width 326 height 27
